Goal: Find specific page/section: Find specific page/section

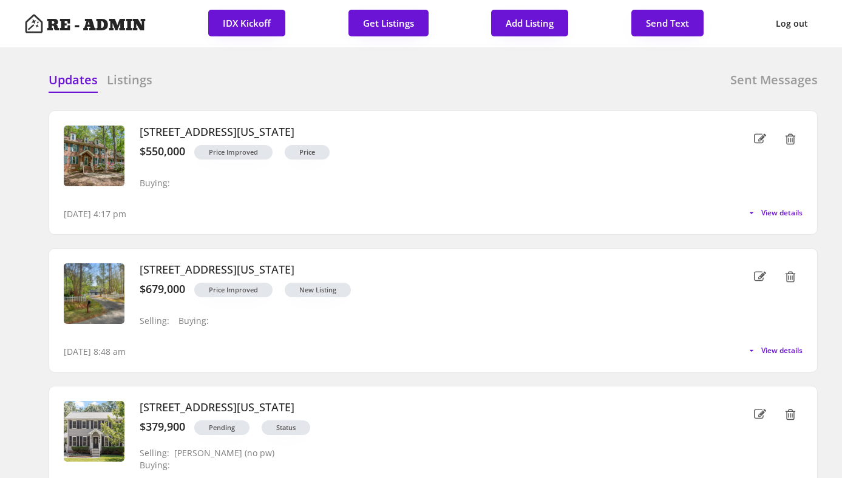
click at [253, 86] on div "Updates Listings Sent Messages" at bounding box center [433, 84] width 769 height 24
click at [138, 81] on h6 "Listings" at bounding box center [130, 80] width 46 height 17
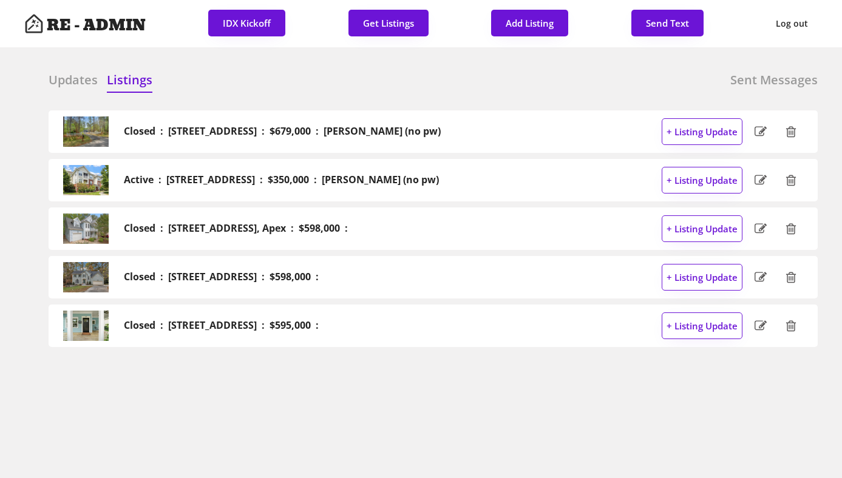
click at [63, 81] on h6 "Updates" at bounding box center [73, 80] width 49 height 17
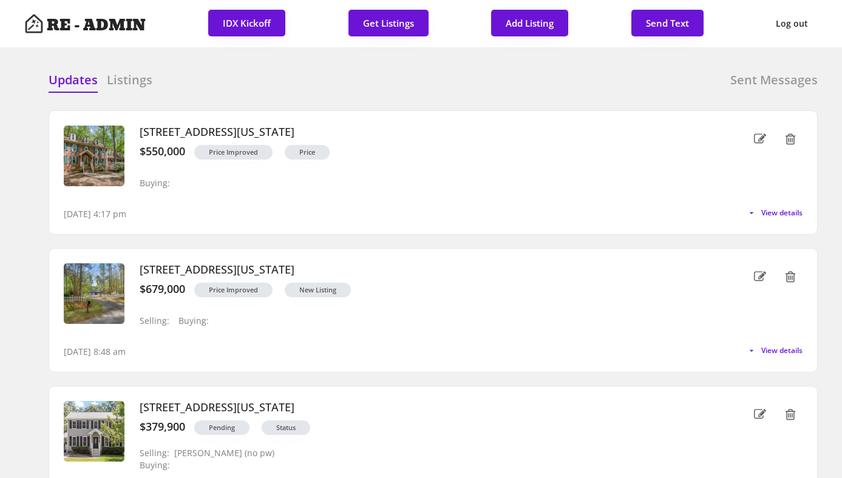
click at [777, 82] on h6 "Sent Messages" at bounding box center [773, 80] width 87 height 17
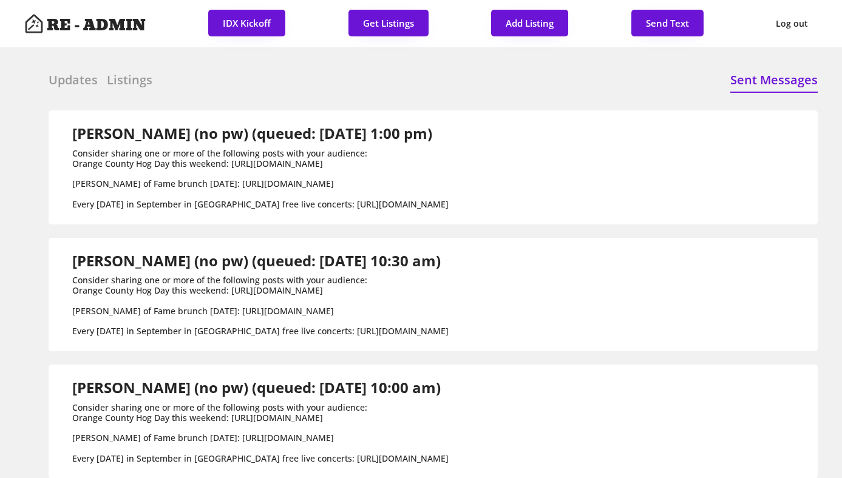
click at [67, 75] on h6 "Updates" at bounding box center [73, 80] width 49 height 17
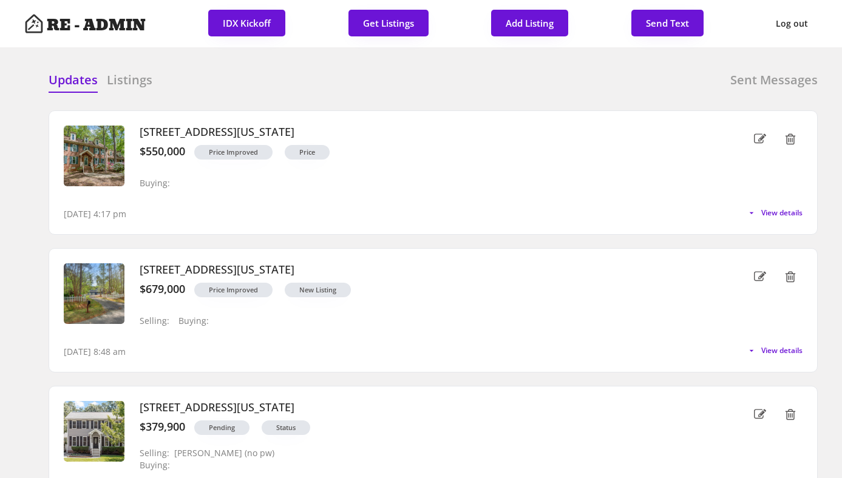
click at [241, 73] on div "Updates Listings Sent Messages" at bounding box center [433, 84] width 769 height 24
click at [129, 73] on h6 "Listings" at bounding box center [130, 80] width 46 height 17
